Goal: Information Seeking & Learning: Learn about a topic

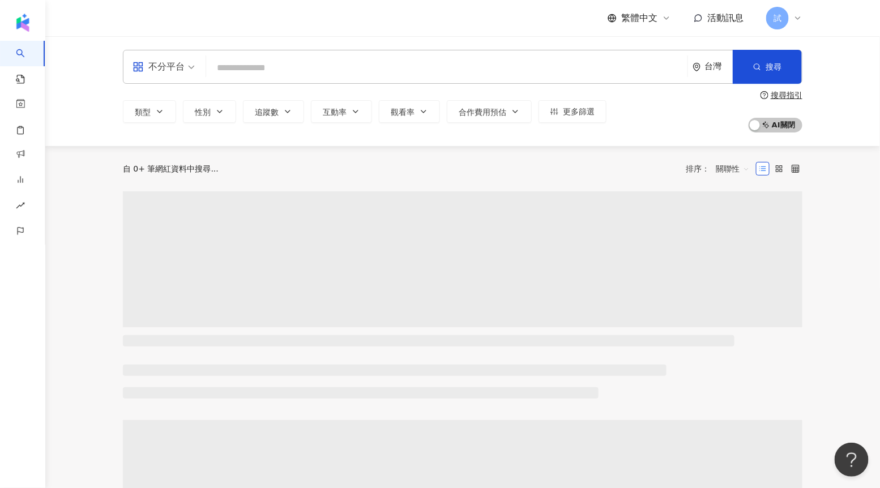
click at [299, 70] on input "search" at bounding box center [447, 68] width 472 height 22
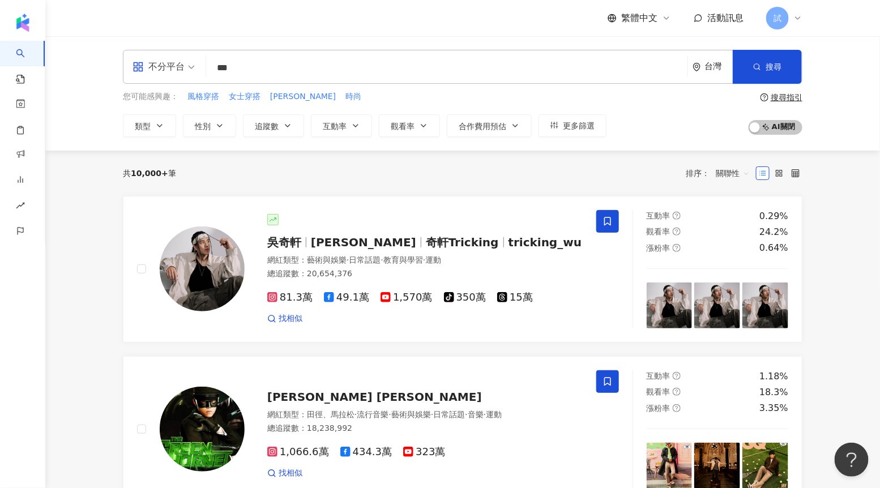
type input "**"
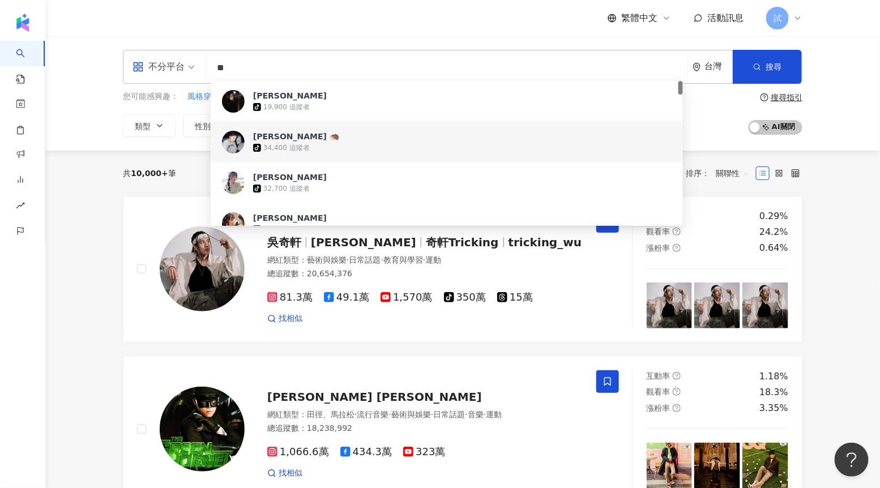
click at [316, 134] on span "[PERSON_NAME] 🦔" at bounding box center [440, 136] width 375 height 11
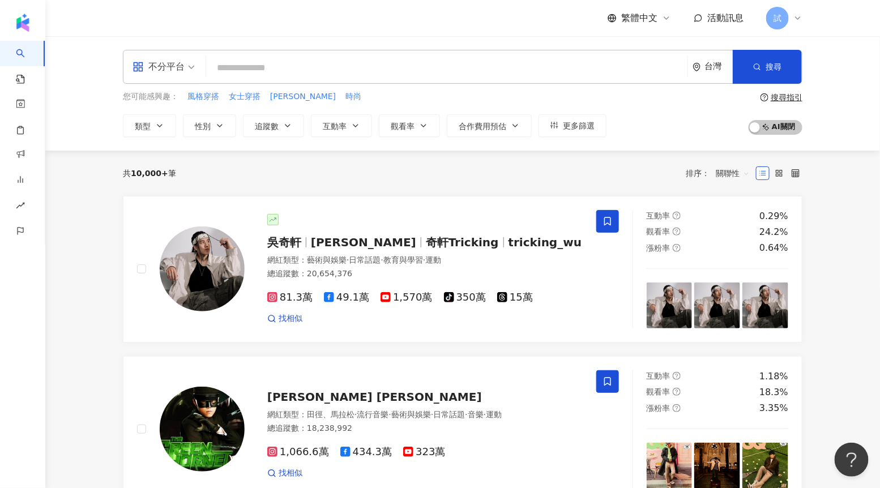
click at [312, 71] on input "search" at bounding box center [447, 68] width 472 height 22
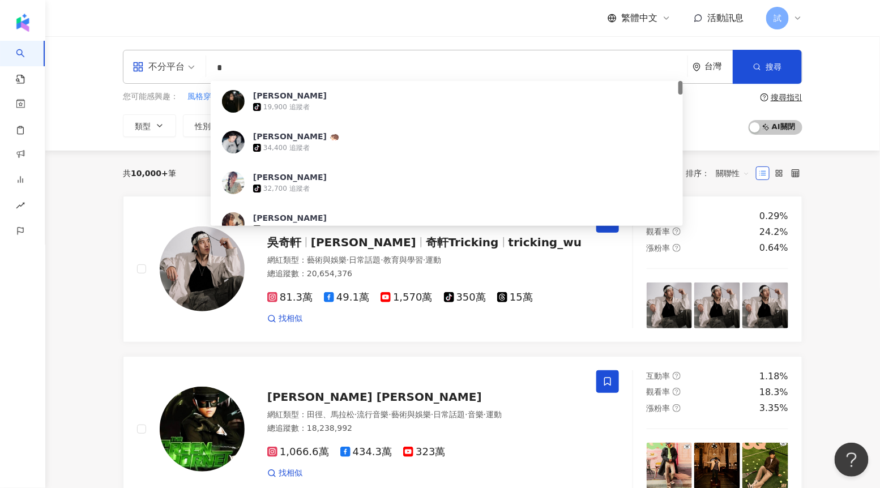
type input "*"
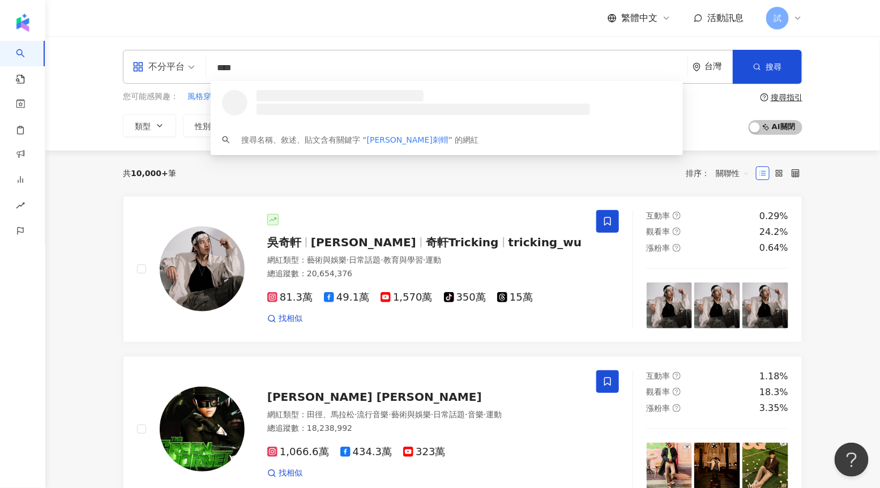
type input "****"
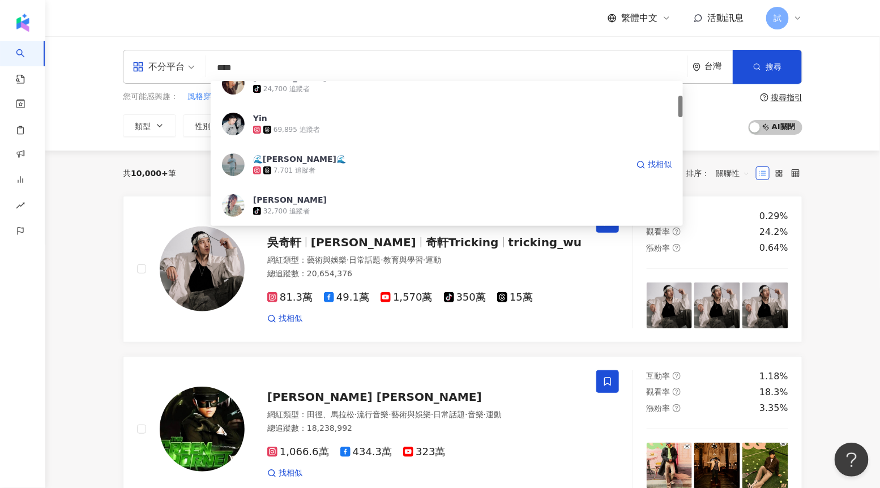
scroll to position [92, 0]
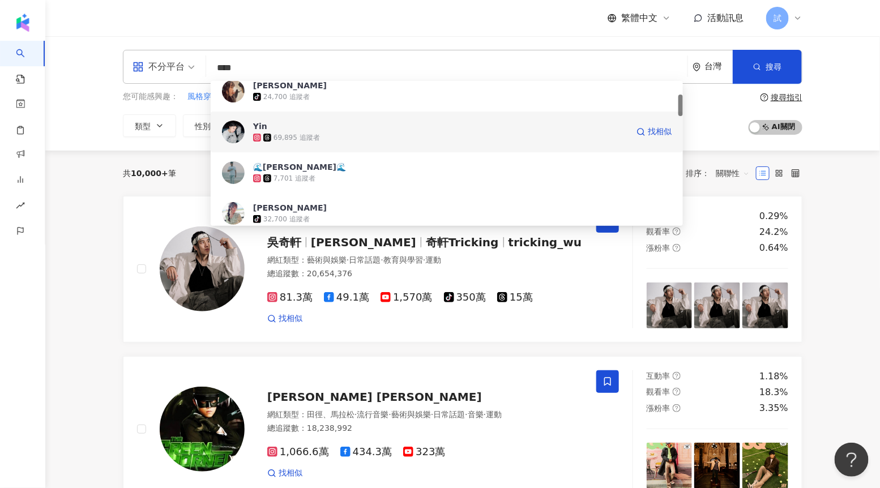
click at [345, 132] on div "69,895 追蹤者" at bounding box center [440, 137] width 375 height 11
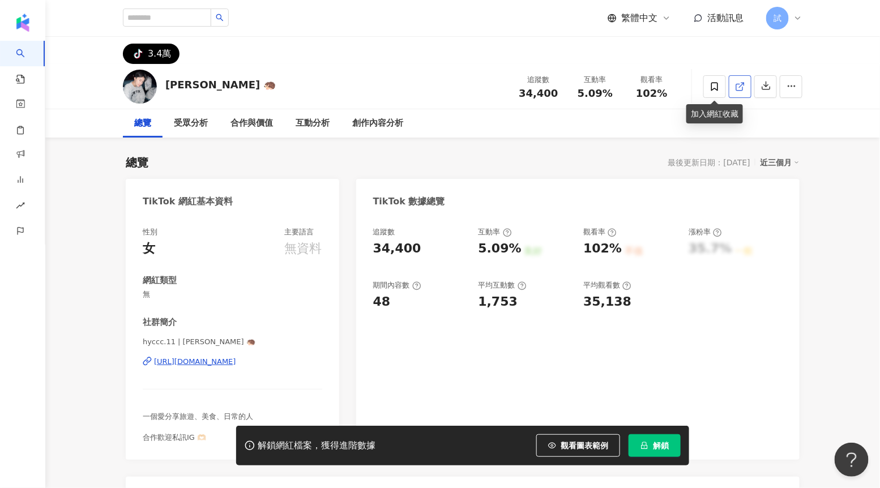
click at [732, 83] on link at bounding box center [740, 86] width 23 height 23
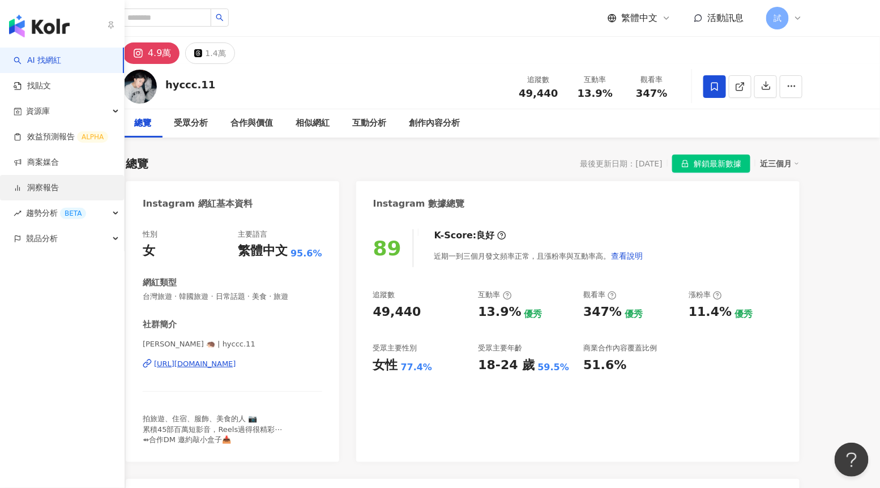
click at [50, 188] on link "洞察報告" at bounding box center [36, 187] width 45 height 11
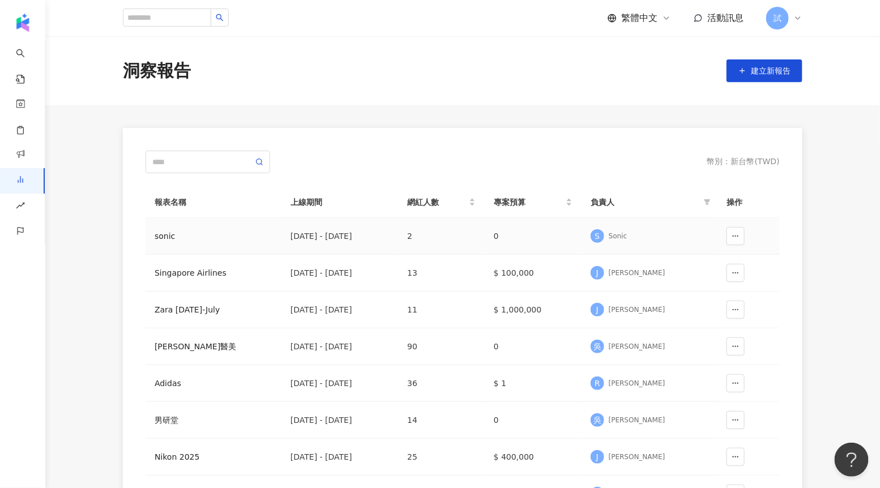
click at [283, 239] on td "2025/3/1 - 2025/4/30" at bounding box center [339, 236] width 117 height 37
click at [208, 246] on td "sonic" at bounding box center [213, 236] width 136 height 37
click at [176, 239] on div "sonic" at bounding box center [214, 236] width 118 height 12
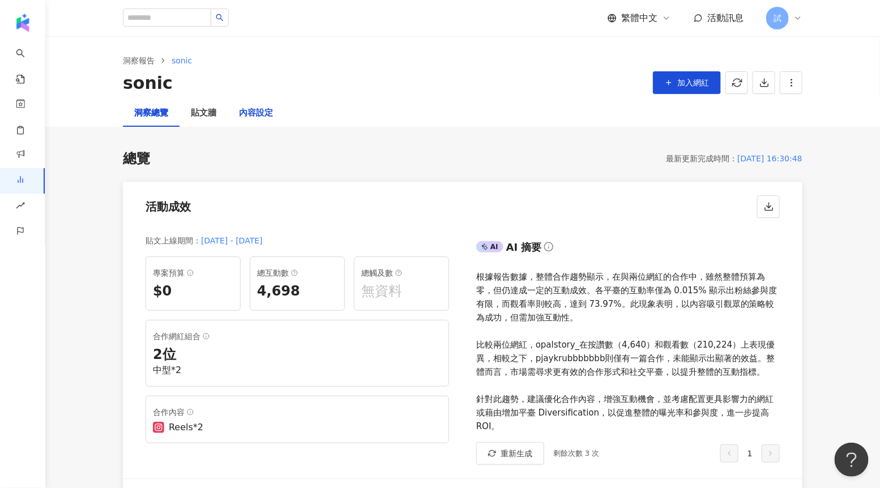
click at [271, 113] on div "內容設定" at bounding box center [256, 113] width 34 height 14
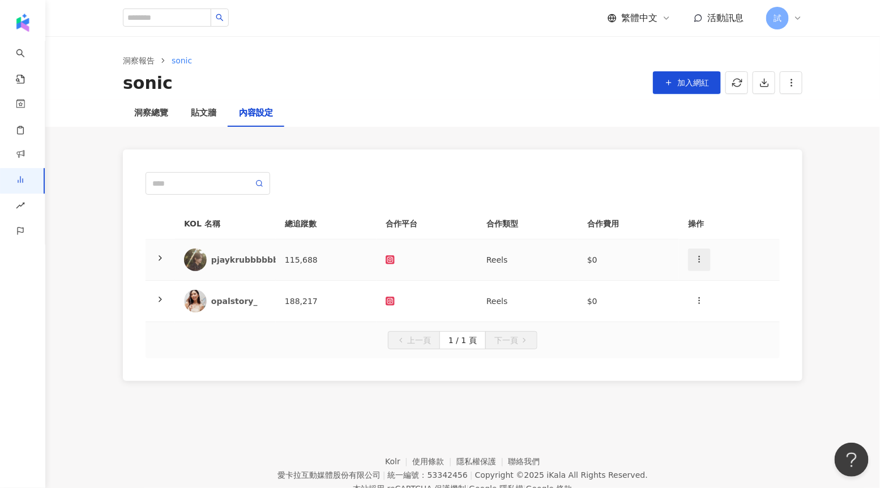
click at [698, 255] on icon "button" at bounding box center [699, 259] width 9 height 9
click at [672, 380] on div "KOL 名稱 總追蹤數 合作平台 合作類型 合作費用 操作 pjaykrubbbbbbb 115,688 Reels $0 opalstory_ 188,21…" at bounding box center [462, 265] width 679 height 232
click at [700, 261] on icon "button" at bounding box center [699, 259] width 9 height 9
click at [695, 83] on span "加入網紅" at bounding box center [693, 82] width 32 height 9
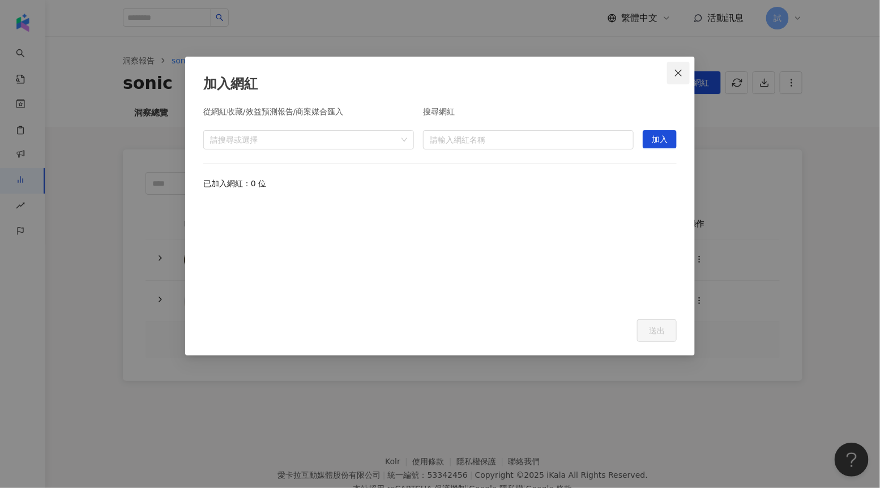
click at [680, 78] on button "Close" at bounding box center [678, 73] width 23 height 23
